Goal: Find specific page/section: Find specific page/section

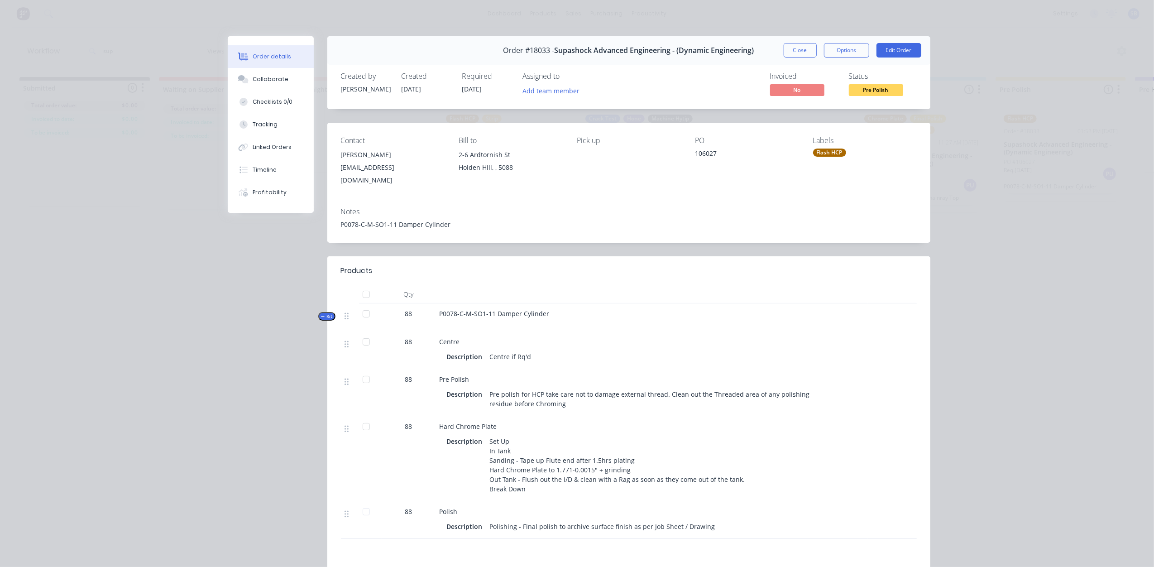
click at [446, 220] on div "P0078-C-M-SO1-11 Damper Cylinder" at bounding box center [629, 225] width 576 height 10
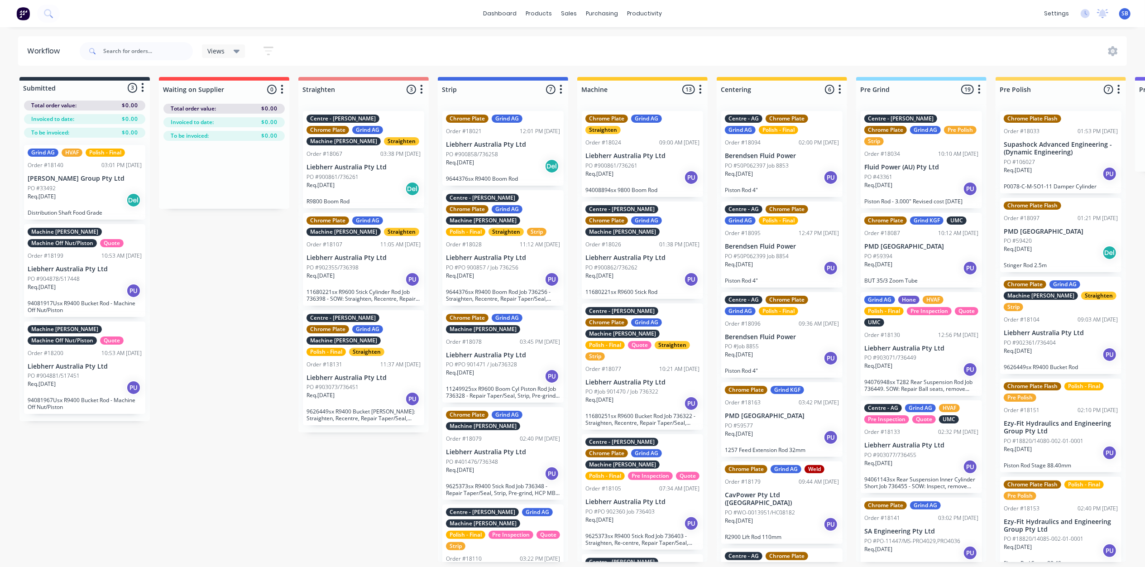
click at [1063, 158] on div "PO #106027" at bounding box center [1061, 162] width 114 height 8
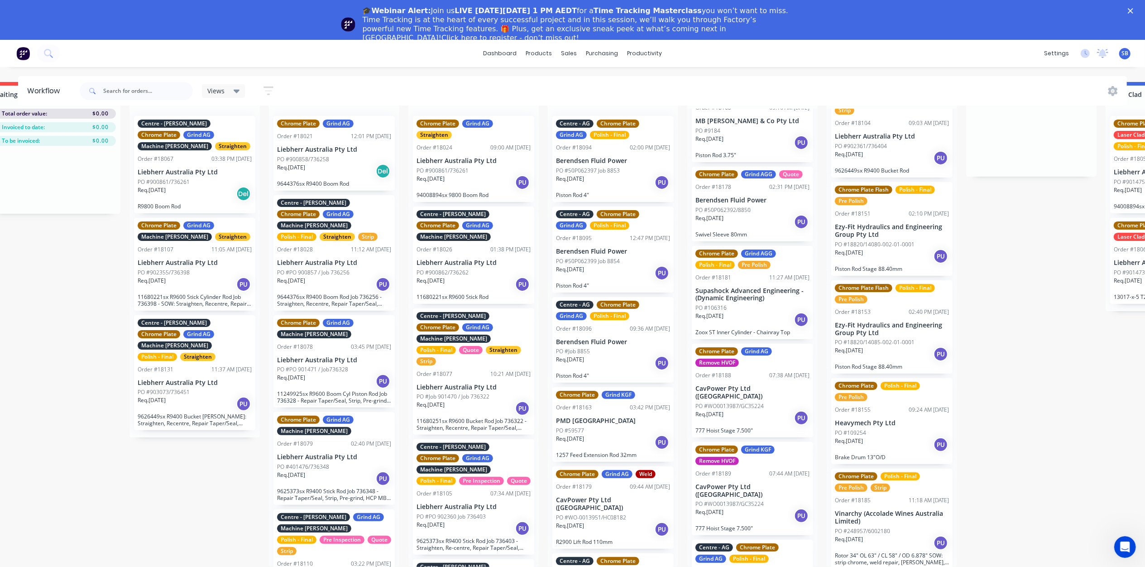
scroll to position [966, 0]
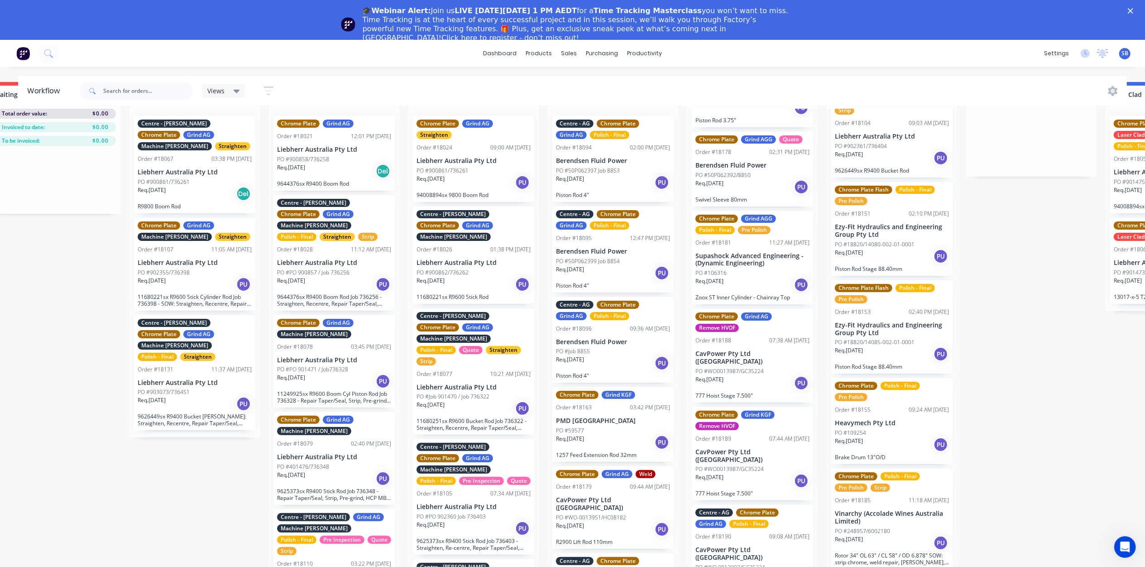
click at [741, 252] on p "Supashock Advanced Engineering - (Dynamic Engineering)" at bounding box center [752, 259] width 114 height 15
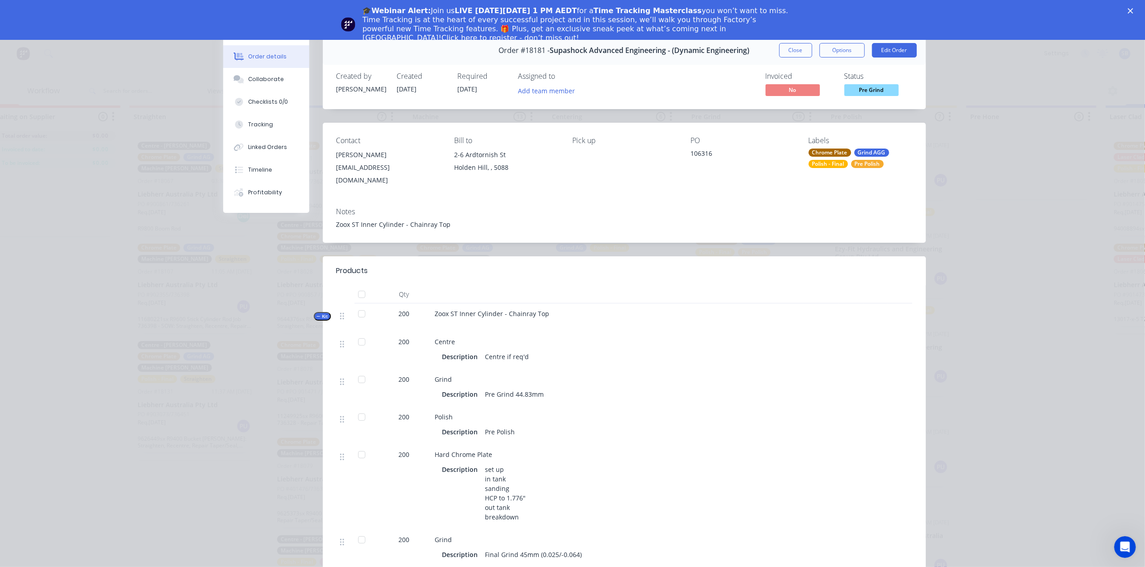
scroll to position [0, 169]
click at [783, 51] on button "Close" at bounding box center [795, 50] width 33 height 14
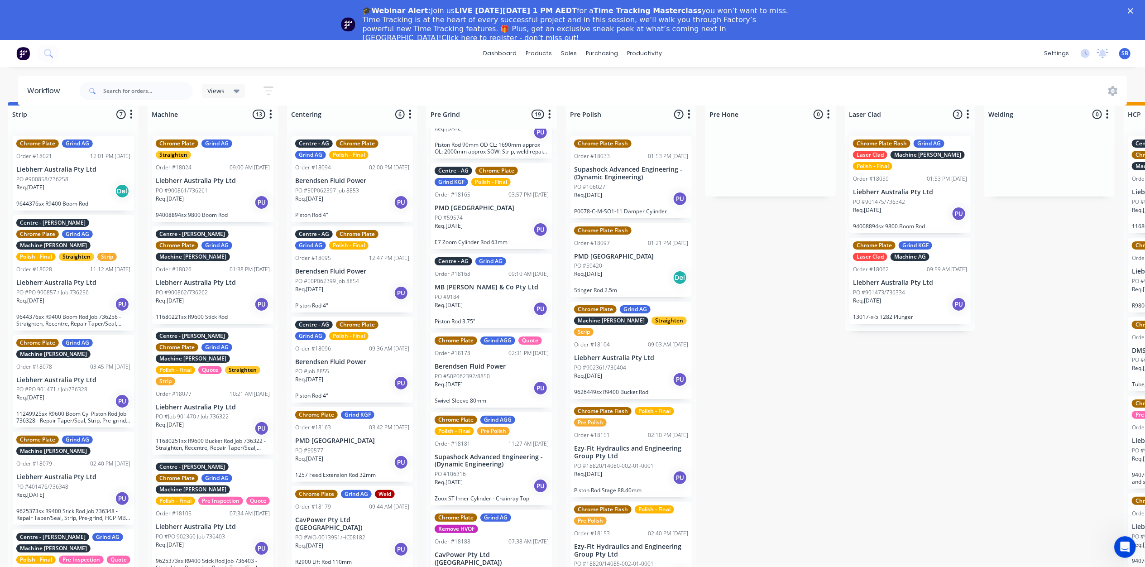
scroll to position [0, 430]
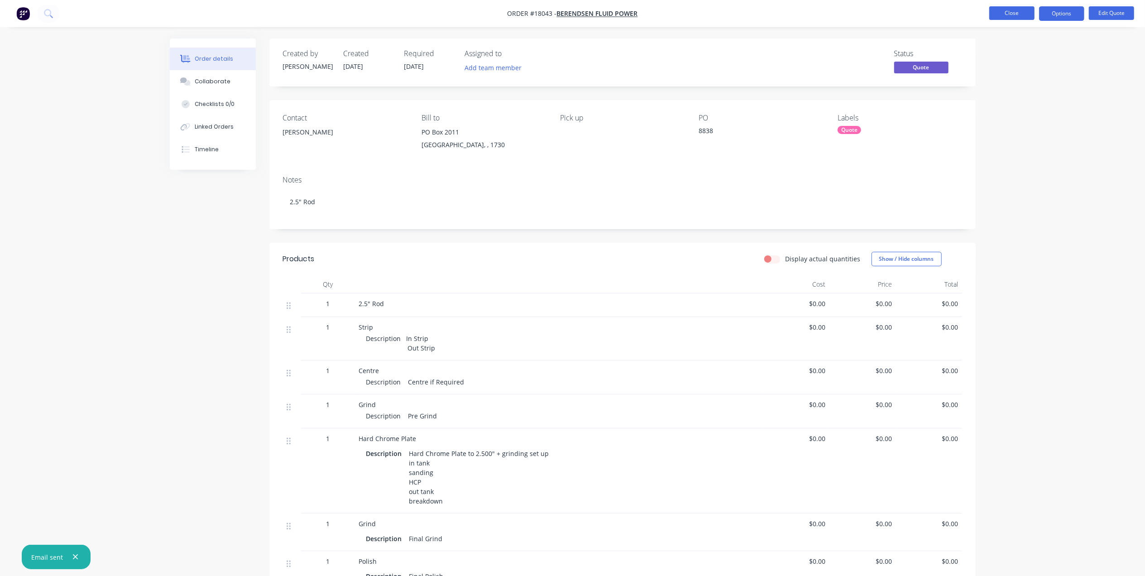
click at [1009, 9] on button "Close" at bounding box center [1011, 13] width 45 height 14
